Goal: Task Accomplishment & Management: Manage account settings

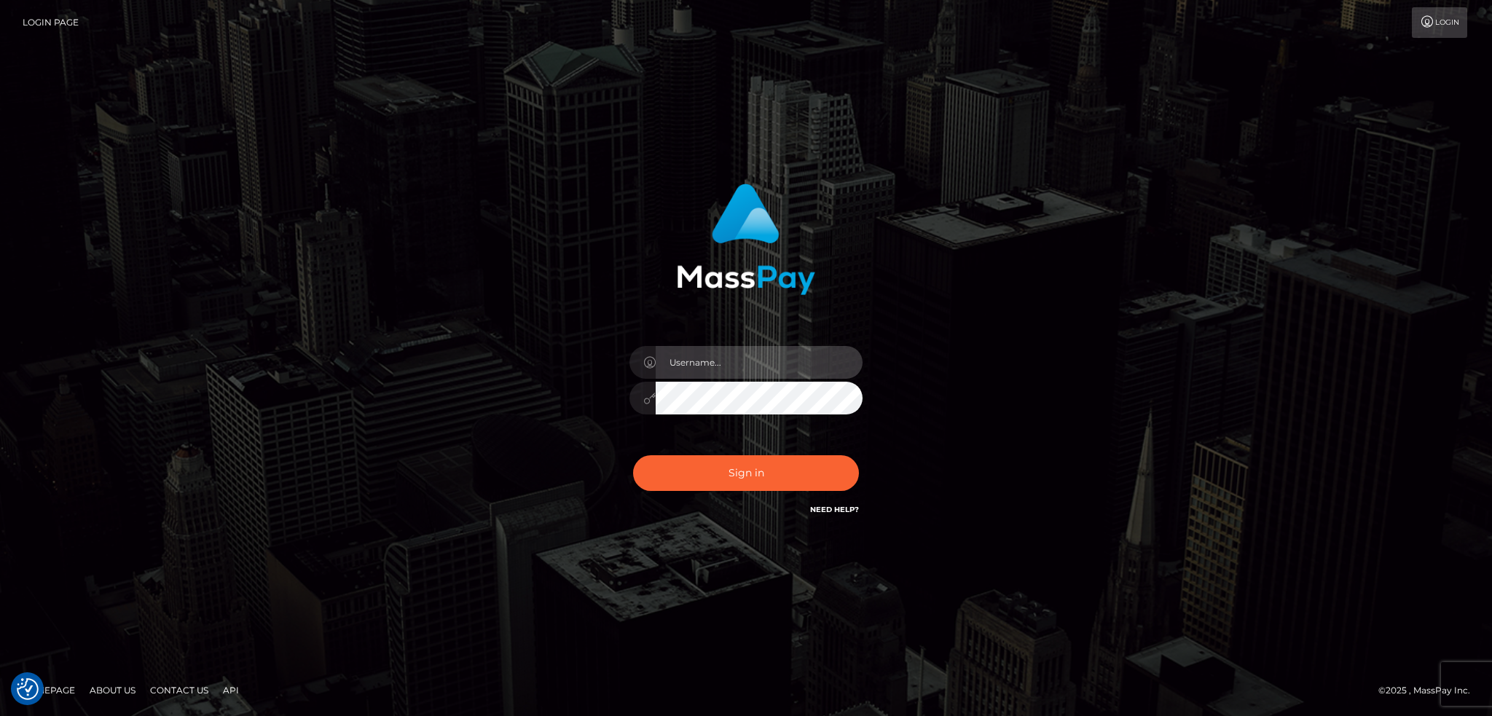
click at [739, 352] on input "text" at bounding box center [759, 362] width 207 height 33
click at [740, 367] on input "text" at bounding box center [759, 362] width 207 height 33
type input "[EMAIL_ADDRESS][DOMAIN_NAME]"
click at [749, 477] on button "Sign in" at bounding box center [746, 473] width 226 height 36
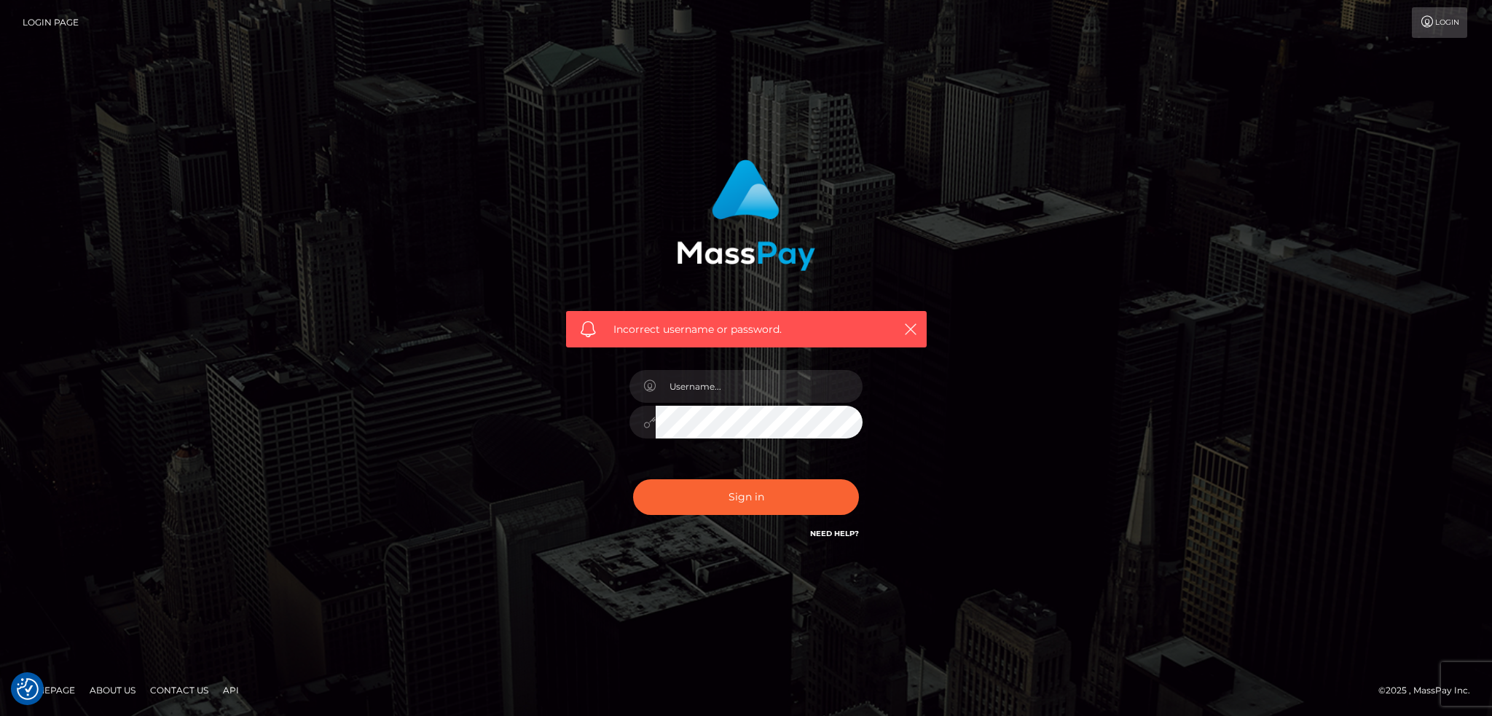
click at [1425, 20] on icon at bounding box center [1427, 22] width 15 height 12
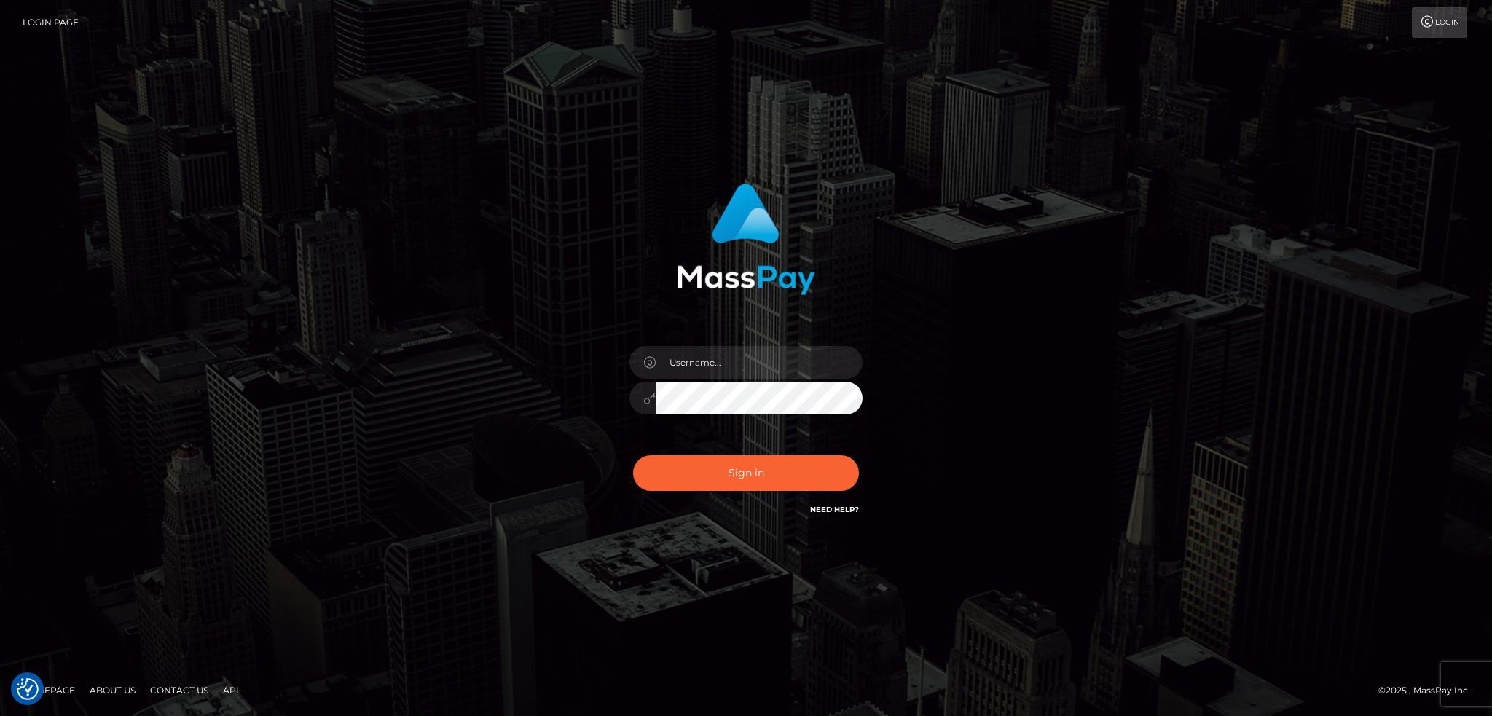
checkbox input "true"
click at [676, 372] on input "text" at bounding box center [759, 362] width 207 height 33
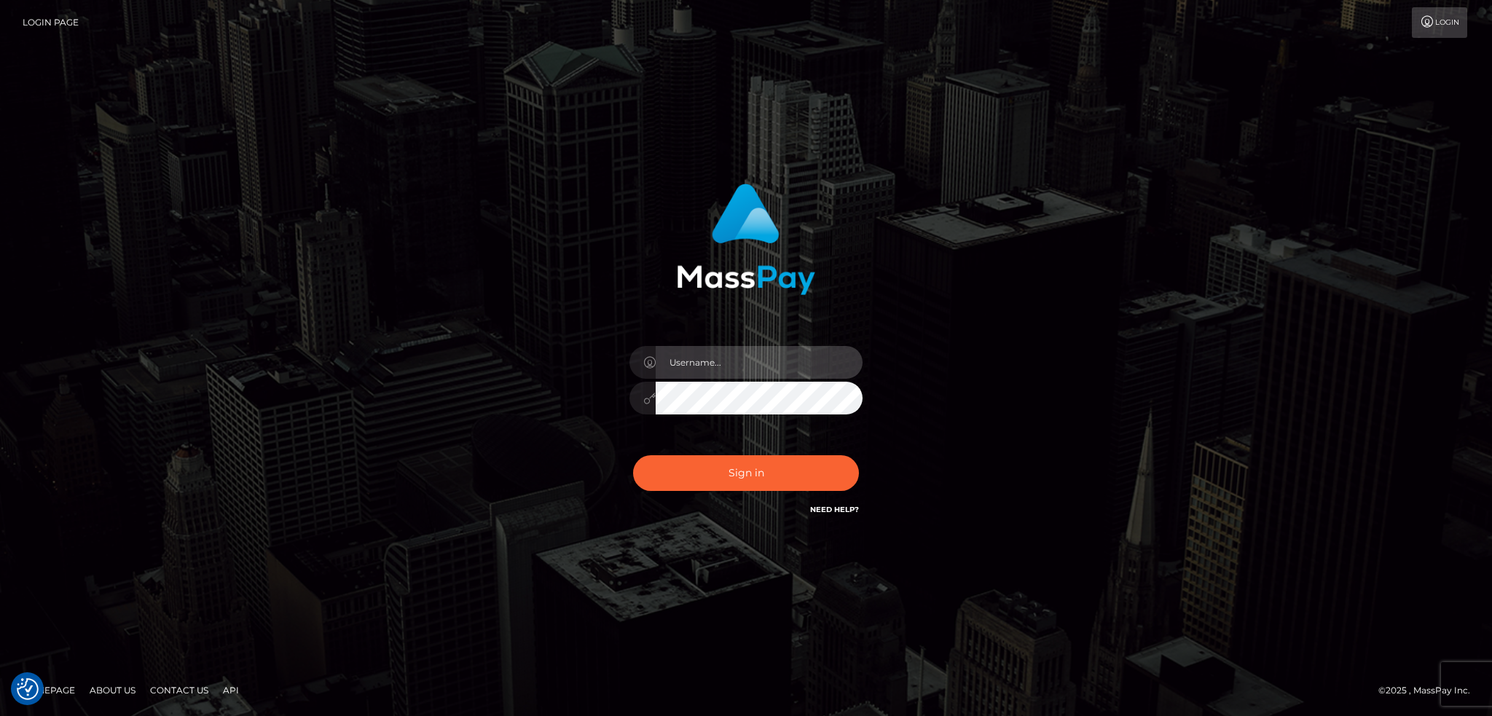
type input "[EMAIL_ADDRESS][DOMAIN_NAME]"
click at [747, 480] on button "Sign in" at bounding box center [746, 473] width 226 height 36
